Goal: Download file/media

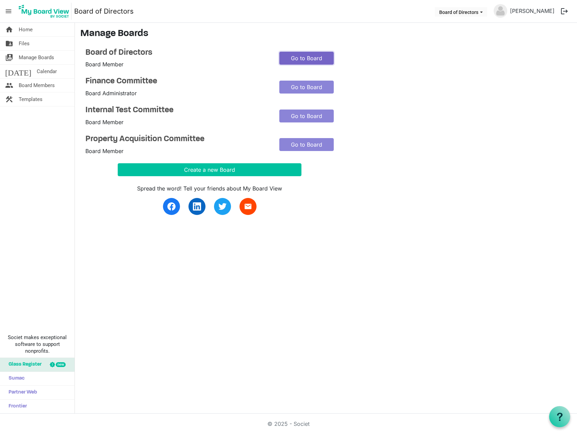
click at [293, 56] on link "Go to Board" at bounding box center [306, 58] width 54 height 13
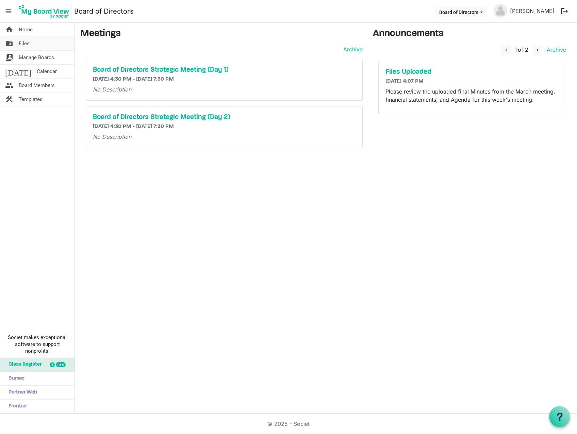
click at [28, 43] on span "Files" at bounding box center [24, 44] width 11 height 14
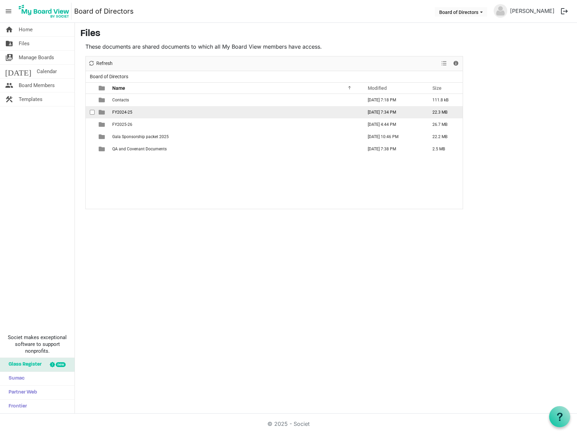
click at [123, 112] on span "FY2024-25" at bounding box center [122, 112] width 20 height 5
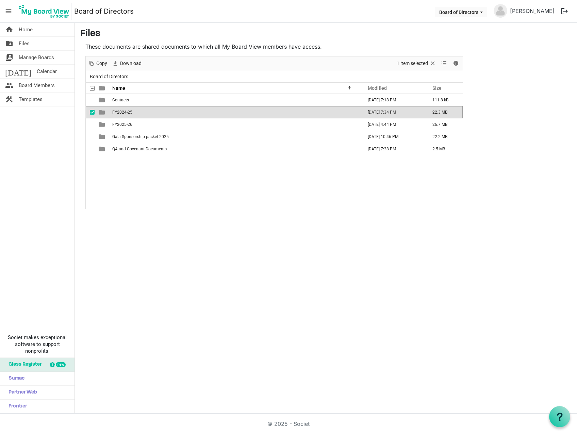
click at [123, 112] on span "FY2024-25" at bounding box center [122, 112] width 20 height 5
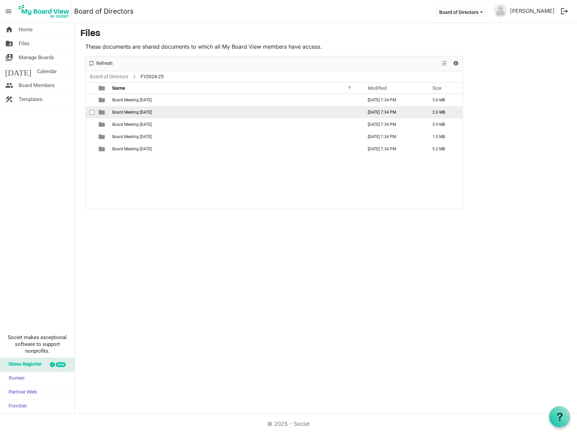
click at [132, 114] on span "Board Meeting [DATE]" at bounding box center [131, 112] width 39 height 5
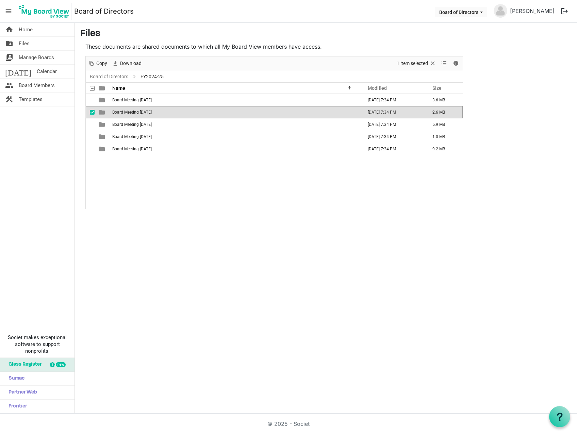
click at [131, 113] on span "Board Meeting [DATE]" at bounding box center [131, 112] width 39 height 5
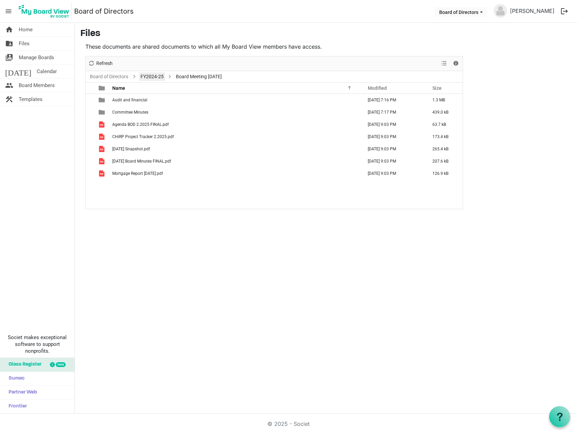
click at [149, 74] on link "FY2024-25" at bounding box center [152, 76] width 26 height 8
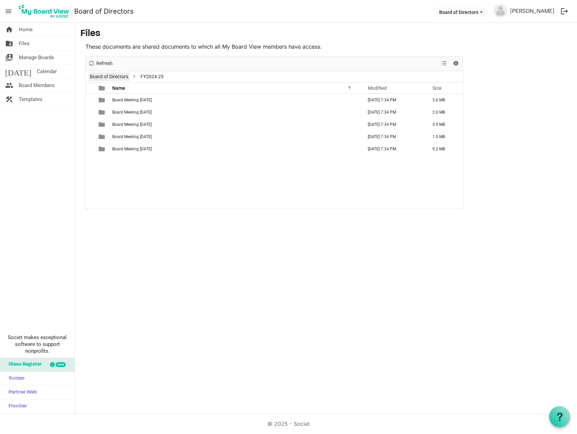
click at [119, 76] on link "Board of Directors" at bounding box center [108, 76] width 41 height 8
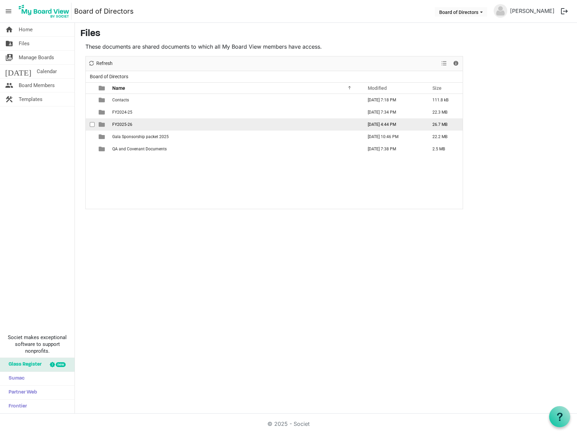
click at [122, 128] on td "FY2025-26" at bounding box center [235, 124] width 250 height 12
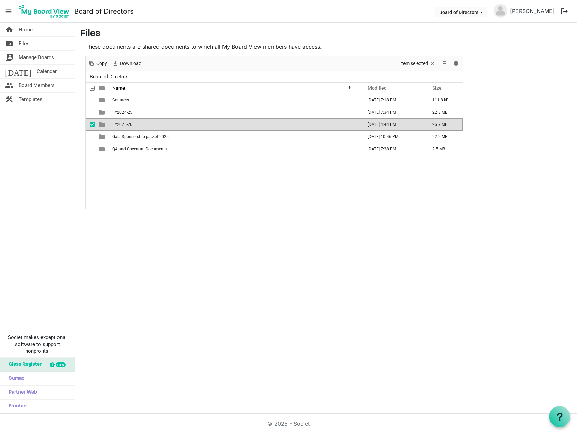
click at [122, 128] on td "FY2025-26" at bounding box center [235, 124] width 250 height 12
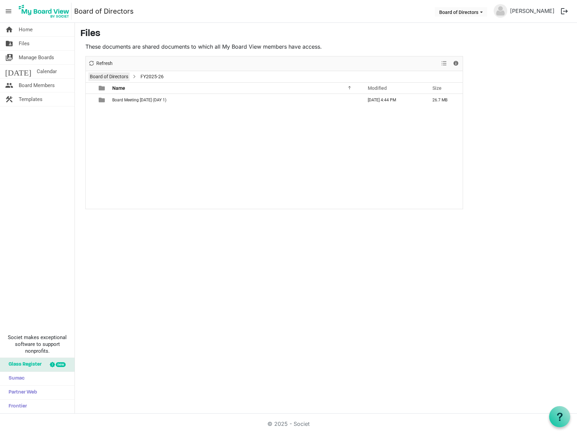
click at [112, 77] on link "Board of Directors" at bounding box center [108, 76] width 41 height 8
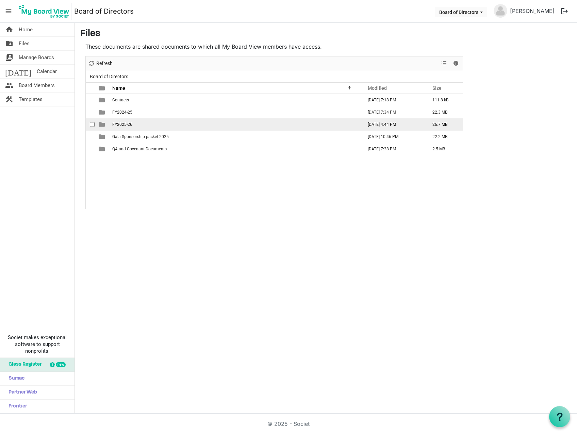
click at [122, 124] on span "FY2025-26" at bounding box center [122, 124] width 20 height 5
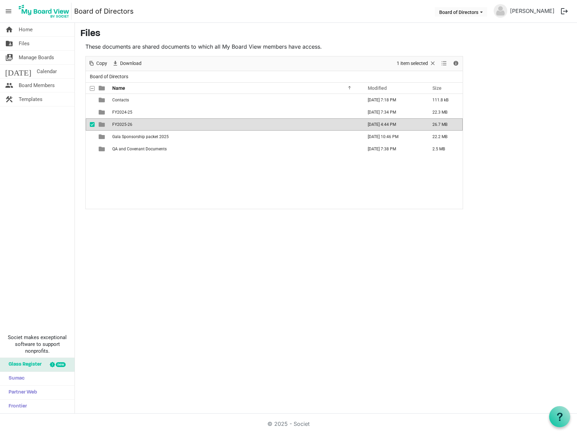
click at [122, 124] on span "FY2025-26" at bounding box center [122, 124] width 20 height 5
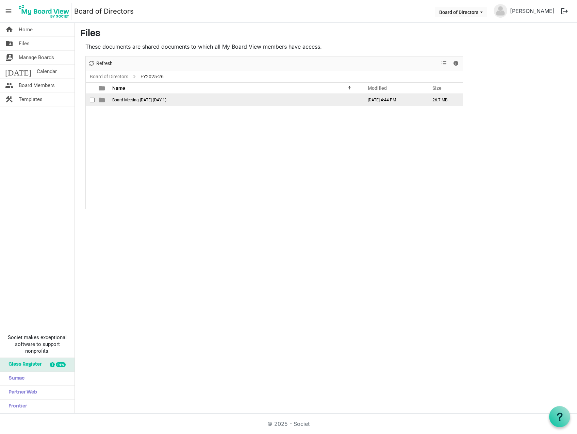
click at [129, 104] on td "Board Meeting [DATE] (DAY 1)" at bounding box center [235, 100] width 250 height 12
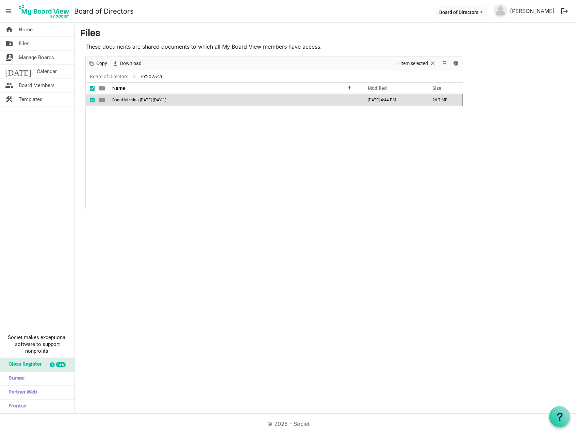
click at [129, 104] on td "Board Meeting [DATE] (DAY 1)" at bounding box center [235, 100] width 250 height 12
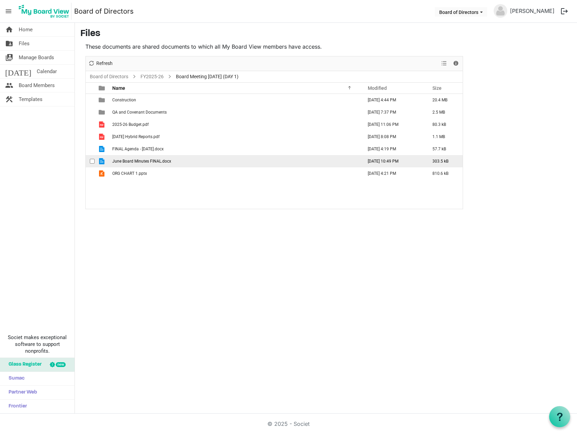
click at [130, 161] on span "June Board Minutes FINAL.docx" at bounding box center [141, 161] width 59 height 5
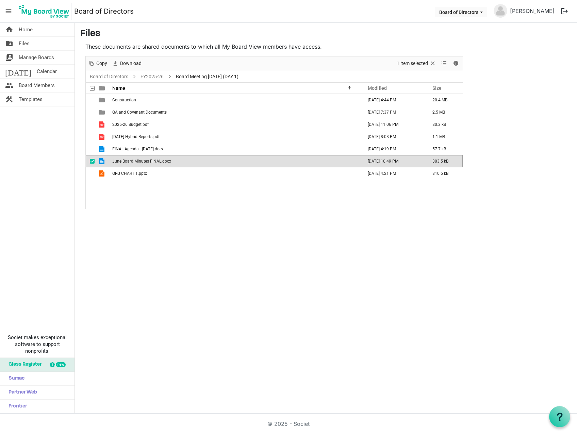
click at [130, 161] on span "June Board Minutes FINAL.docx" at bounding box center [141, 161] width 59 height 5
click at [394, 224] on div "home Home folder_shared Files switch_account Manage Boards [DATE] Calendar peop…" at bounding box center [288, 218] width 577 height 391
click at [116, 77] on link "Board of Directors" at bounding box center [108, 76] width 41 height 8
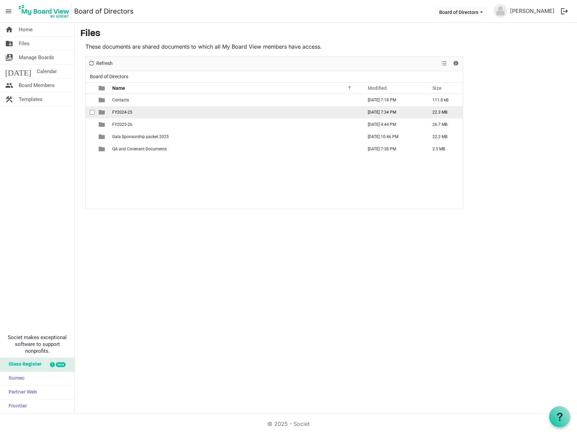
click at [123, 110] on span "FY2024-25" at bounding box center [122, 112] width 20 height 5
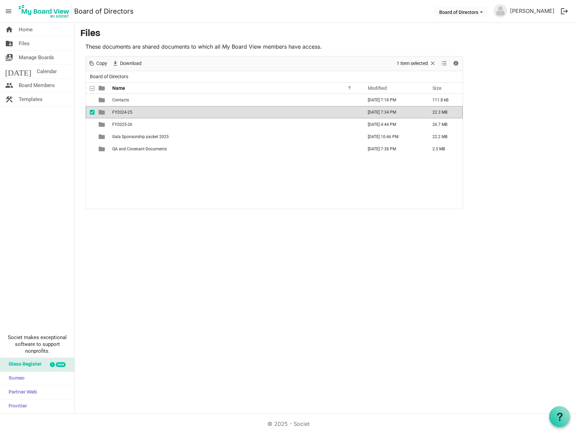
click at [123, 110] on span "FY2024-25" at bounding box center [122, 112] width 20 height 5
